Goal: Task Accomplishment & Management: Manage account settings

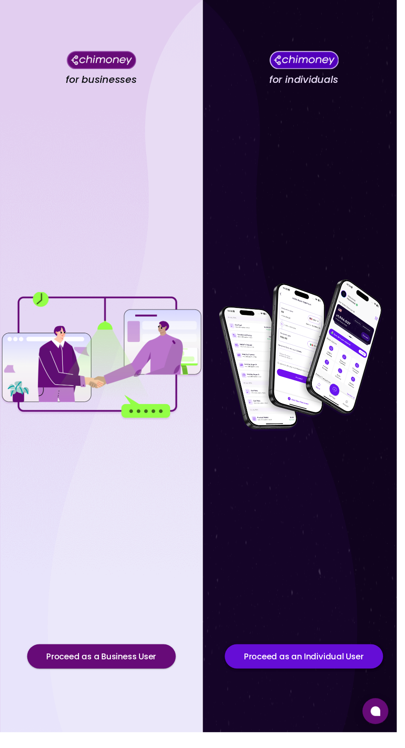
click at [352, 682] on button "Proceed as an Individual User" at bounding box center [311, 670] width 162 height 25
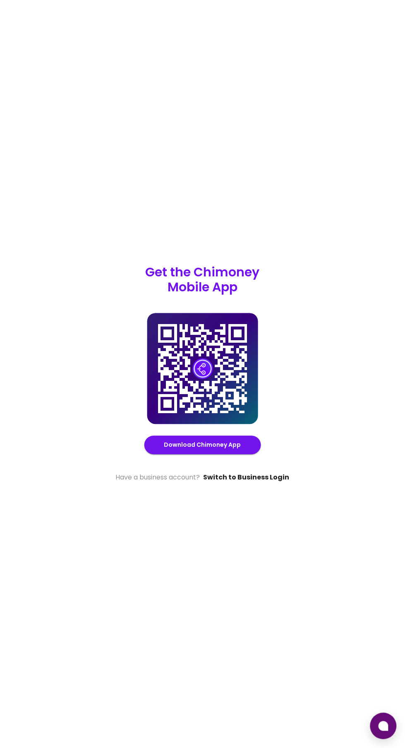
click at [283, 482] on link "Switch to Business Login" at bounding box center [247, 478] width 86 height 10
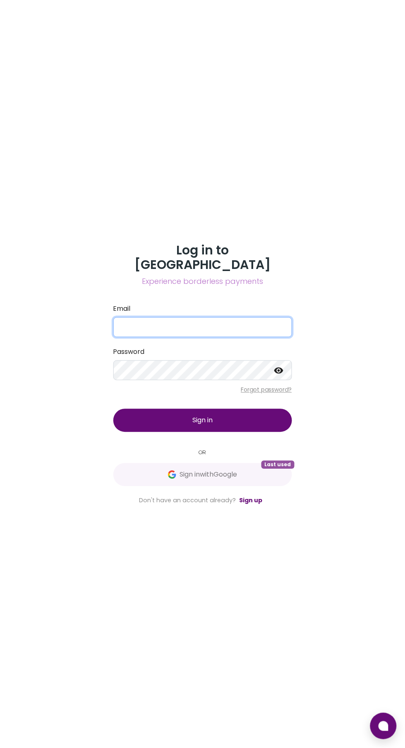
click at [220, 337] on input "Email" at bounding box center [202, 327] width 179 height 20
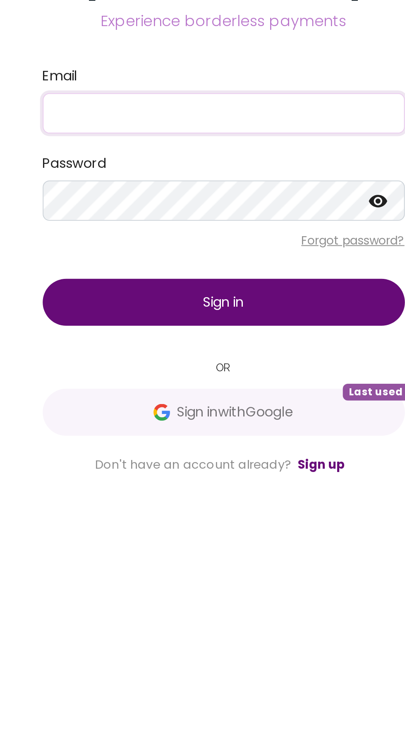
type input "cryptoskank1@gmail.com"
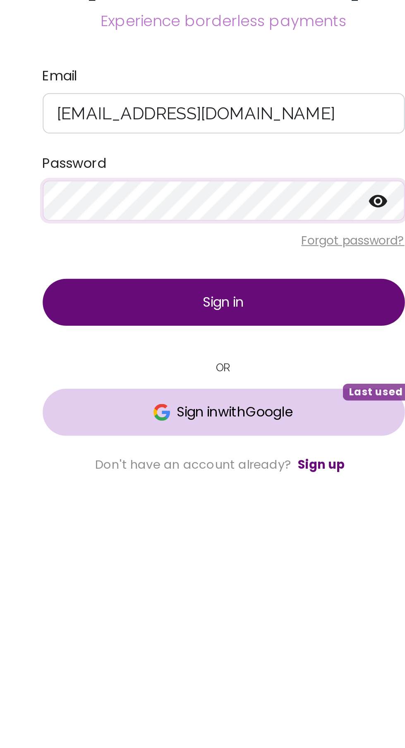
click at [210, 480] on span "Sign in with Google" at bounding box center [209, 475] width 58 height 10
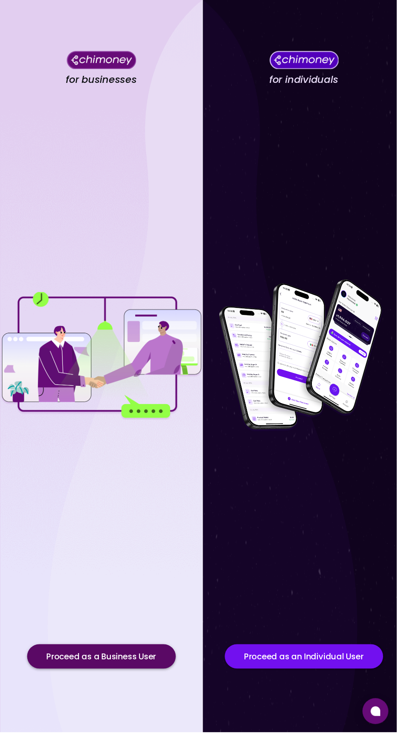
click at [105, 682] on button "Proceed as a Business User" at bounding box center [104, 670] width 152 height 25
click at [112, 682] on button "Proceed as a Business User" at bounding box center [104, 670] width 152 height 25
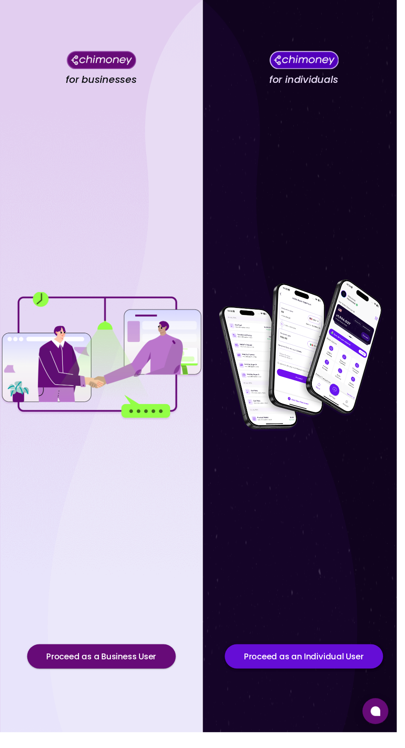
click at [304, 682] on button "Proceed as an Individual User" at bounding box center [311, 670] width 162 height 25
